Goal: Navigation & Orientation: Find specific page/section

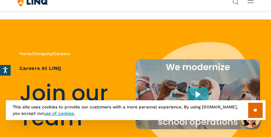
scroll to position [2734, 0]
